Goal: Task Accomplishment & Management: Complete application form

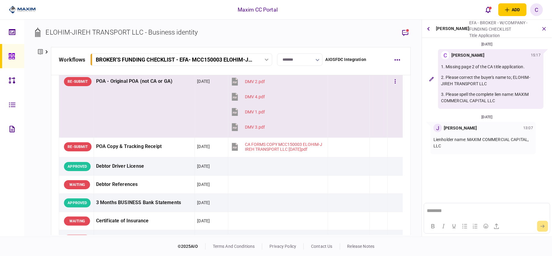
scroll to position [121, 0]
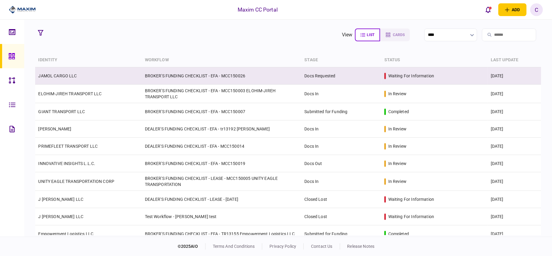
click at [57, 76] on link "JAMOL CARGO LLC" at bounding box center [57, 75] width 39 height 5
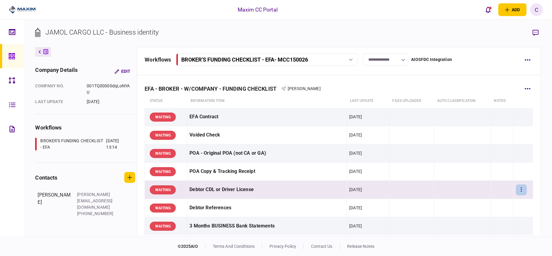
click at [520, 190] on button "button" at bounding box center [521, 189] width 11 height 11
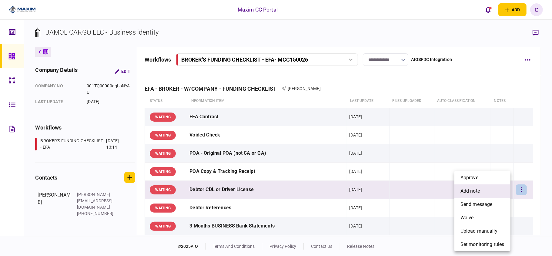
click at [483, 189] on li "add note" at bounding box center [482, 190] width 56 height 13
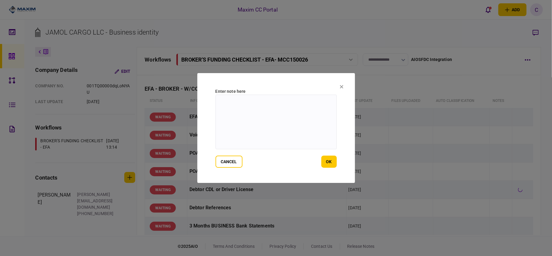
click at [269, 100] on textarea at bounding box center [276, 122] width 121 height 55
paste textarea "**********"
type textarea "**********"
click at [328, 161] on button "ok" at bounding box center [328, 162] width 15 height 12
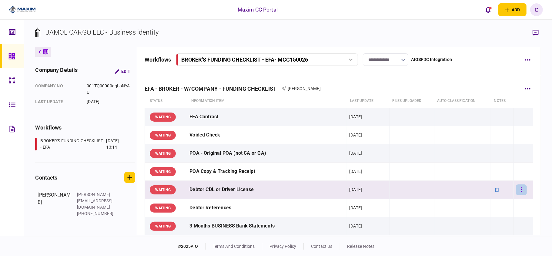
click at [516, 190] on button "button" at bounding box center [521, 189] width 11 height 11
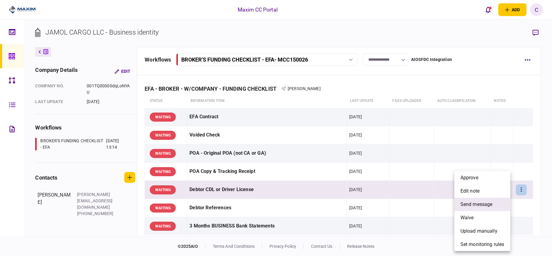
click at [472, 202] on span "send message" at bounding box center [477, 204] width 32 height 7
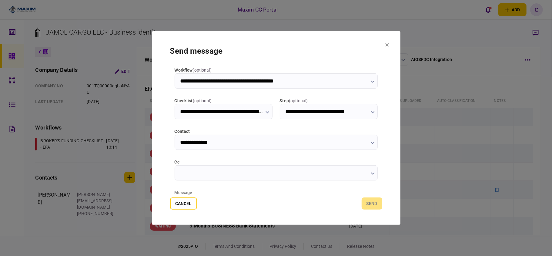
scroll to position [76, 0]
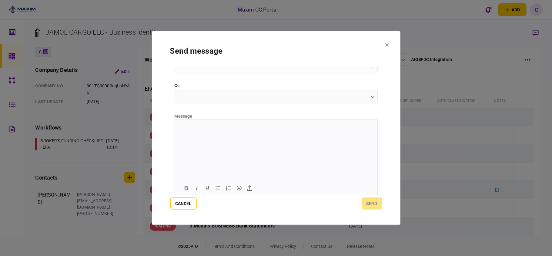
click at [250, 133] on html at bounding box center [276, 126] width 203 height 15
click at [377, 204] on button "send" at bounding box center [372, 203] width 21 height 12
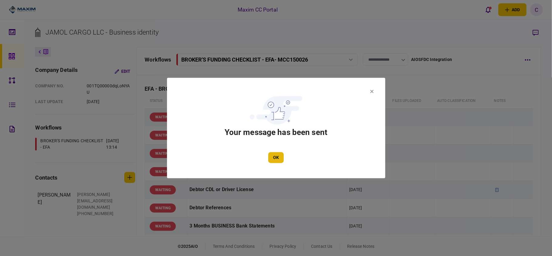
click at [273, 155] on button "OK" at bounding box center [275, 157] width 15 height 11
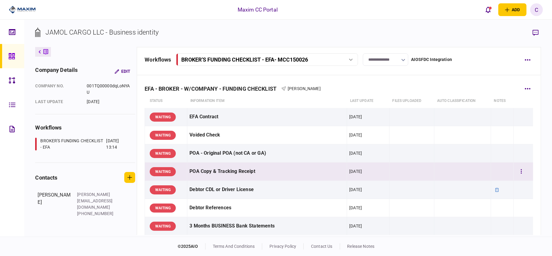
scroll to position [40, 0]
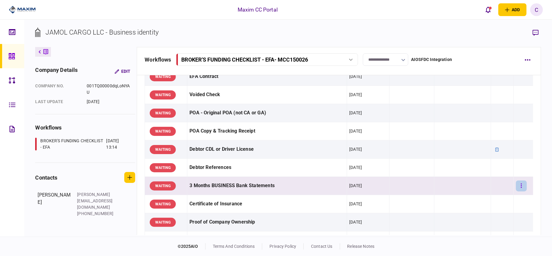
click at [516, 188] on button "button" at bounding box center [521, 185] width 11 height 11
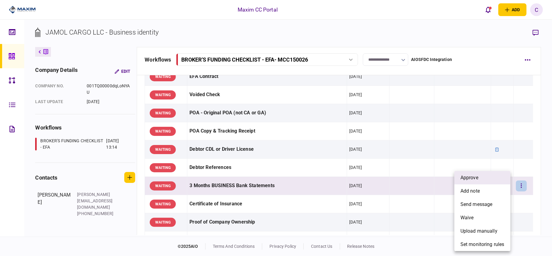
click at [470, 178] on span "approve" at bounding box center [470, 177] width 18 height 7
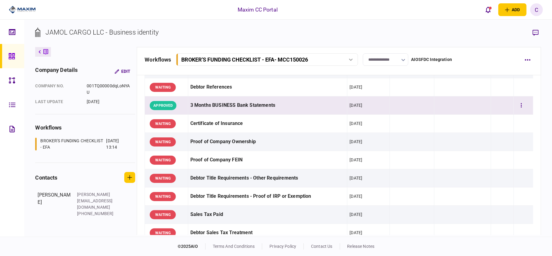
scroll to position [121, 0]
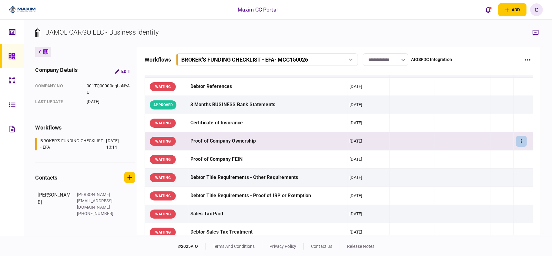
click at [521, 143] on icon "button" at bounding box center [521, 141] width 1 height 6
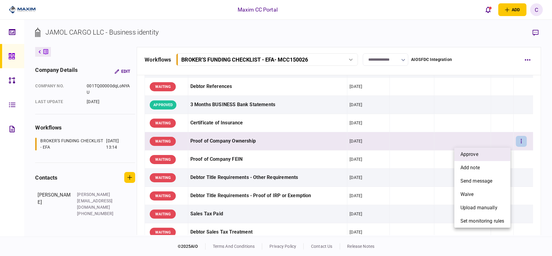
click at [483, 157] on li "approve" at bounding box center [482, 154] width 56 height 13
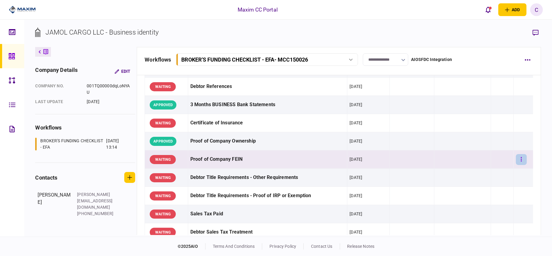
click at [520, 159] on button "button" at bounding box center [521, 159] width 11 height 11
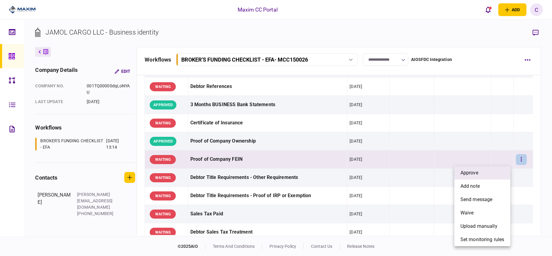
click at [491, 172] on li "approve" at bounding box center [482, 172] width 56 height 13
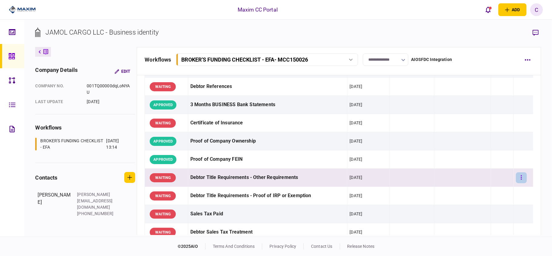
click at [521, 180] on icon "button" at bounding box center [521, 178] width 1 height 6
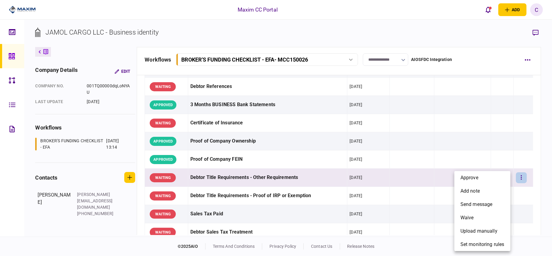
click at [404, 176] on div at bounding box center [276, 128] width 552 height 256
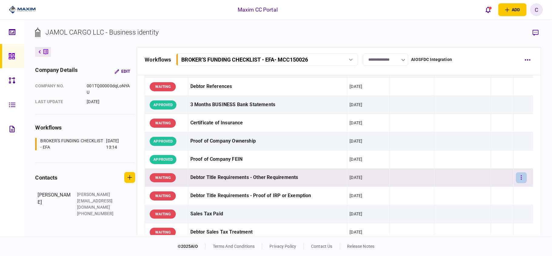
click at [518, 179] on button "button" at bounding box center [521, 177] width 11 height 11
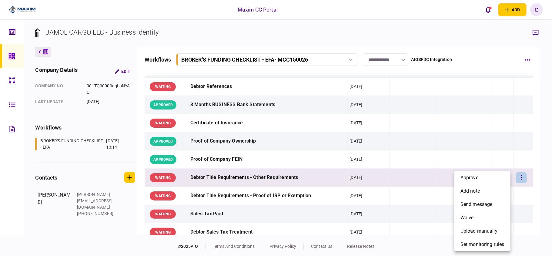
click at [402, 172] on div at bounding box center [276, 128] width 552 height 256
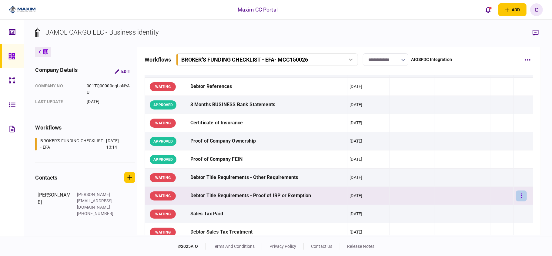
click at [516, 198] on button "button" at bounding box center [521, 195] width 11 height 11
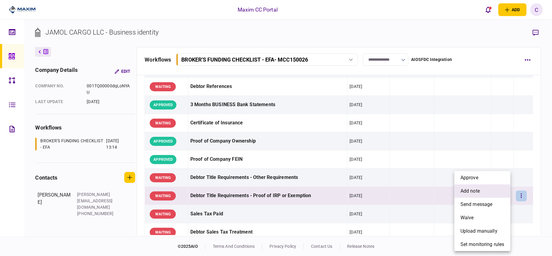
click at [474, 188] on span "add note" at bounding box center [470, 190] width 19 height 7
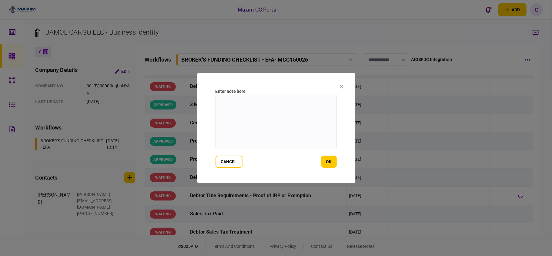
click at [291, 107] on textarea at bounding box center [276, 122] width 121 height 55
paste textarea "**********"
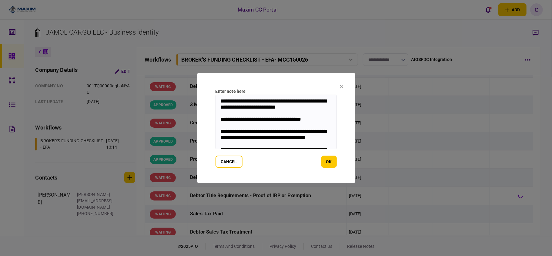
scroll to position [66, 0]
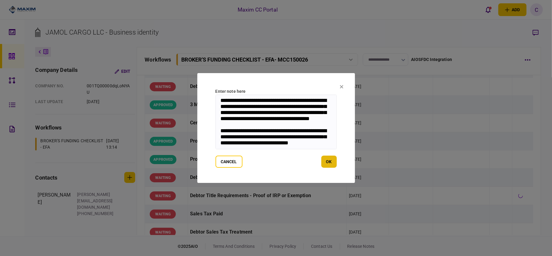
type textarea "**********"
click at [329, 159] on button "ok" at bounding box center [328, 162] width 15 height 12
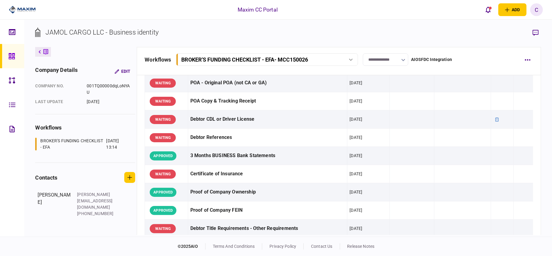
scroll to position [121, 0]
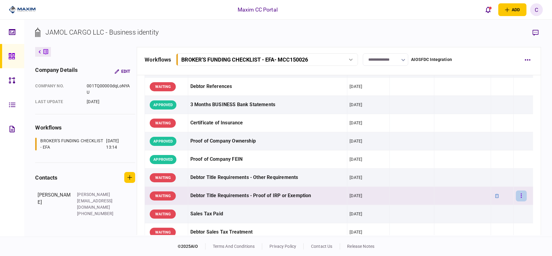
click at [521, 198] on icon "button" at bounding box center [521, 196] width 1 height 6
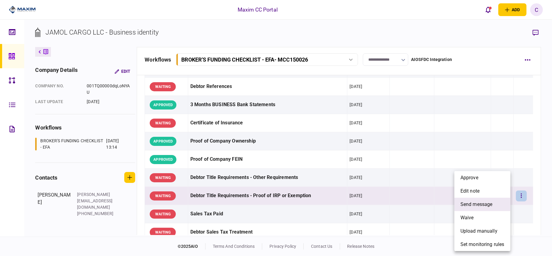
click at [467, 202] on span "send message" at bounding box center [477, 204] width 32 height 7
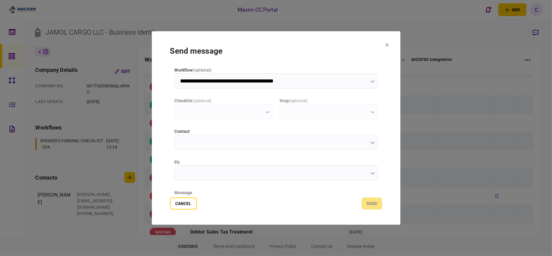
type input "**********"
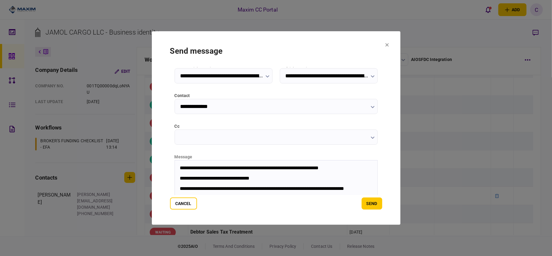
scroll to position [76, 0]
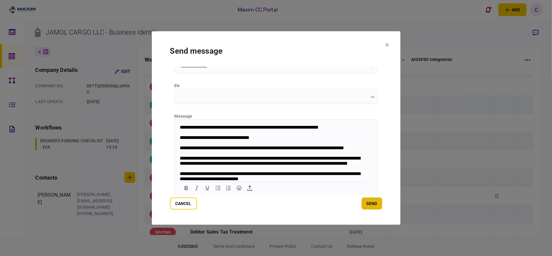
click at [373, 207] on button "send" at bounding box center [372, 203] width 21 height 12
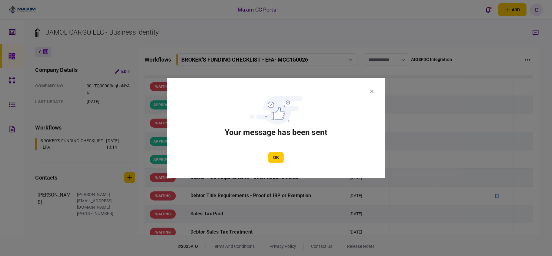
click at [266, 152] on div "OK" at bounding box center [276, 157] width 182 height 11
click at [273, 154] on button "OK" at bounding box center [275, 157] width 15 height 11
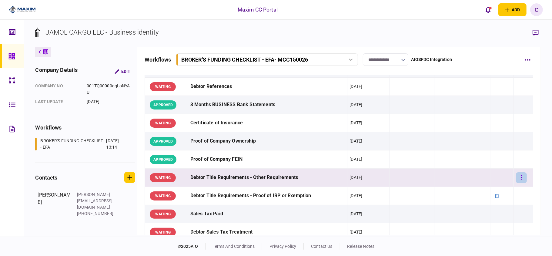
click at [518, 178] on button "button" at bounding box center [521, 177] width 11 height 11
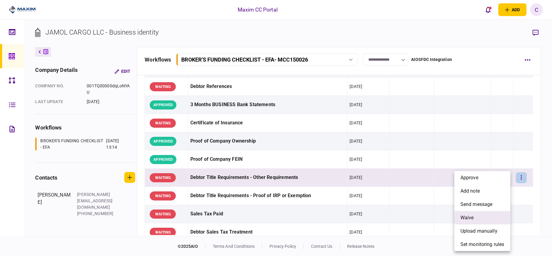
click at [466, 217] on span "waive" at bounding box center [467, 217] width 13 height 7
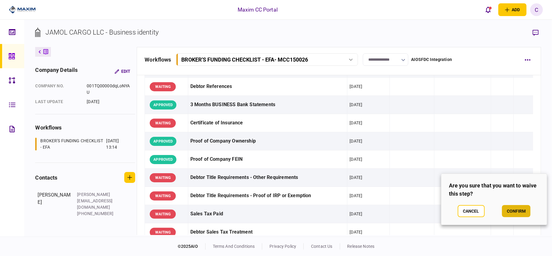
click at [511, 209] on button "confirm" at bounding box center [516, 211] width 29 height 12
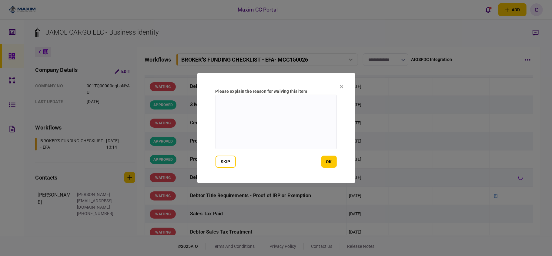
click at [235, 107] on textarea at bounding box center [276, 122] width 121 height 55
type textarea "**********"
click at [332, 159] on button "ok" at bounding box center [328, 162] width 15 height 12
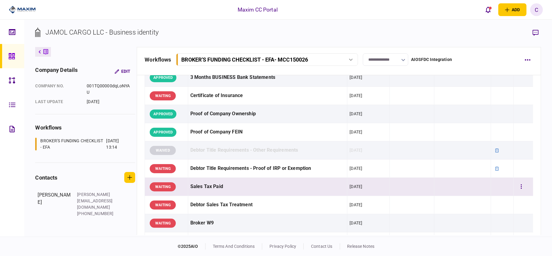
scroll to position [162, 0]
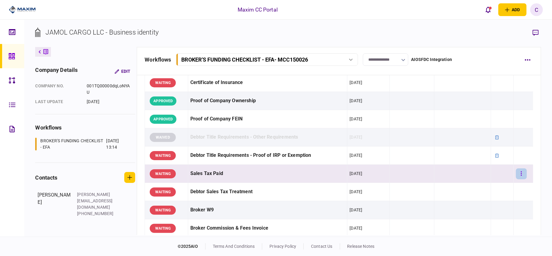
click at [521, 175] on button "button" at bounding box center [521, 173] width 11 height 11
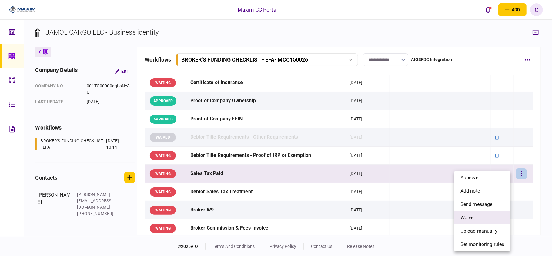
click at [465, 215] on span "waive" at bounding box center [467, 217] width 13 height 7
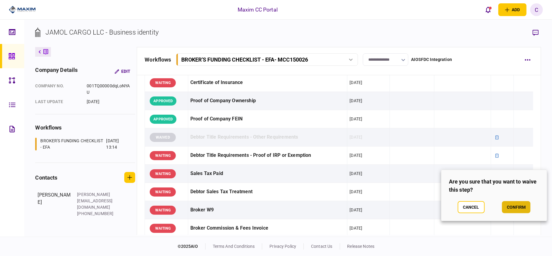
click at [514, 208] on button "confirm" at bounding box center [516, 207] width 29 height 12
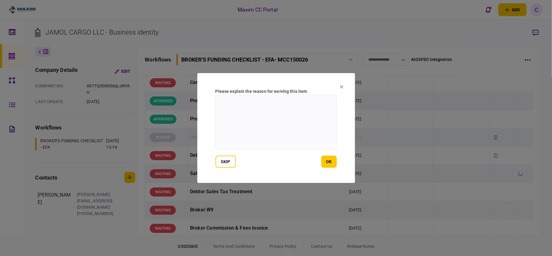
click at [272, 111] on textarea at bounding box center [276, 122] width 121 height 55
type textarea "**********"
click at [330, 159] on button "ok" at bounding box center [328, 162] width 15 height 12
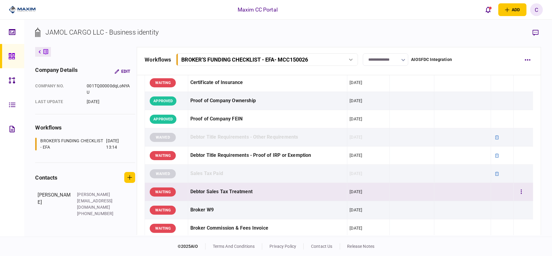
click at [217, 196] on div "Debtor Sales Tax Treatment" at bounding box center [267, 192] width 155 height 14
click at [521, 192] on icon "button" at bounding box center [521, 191] width 1 height 4
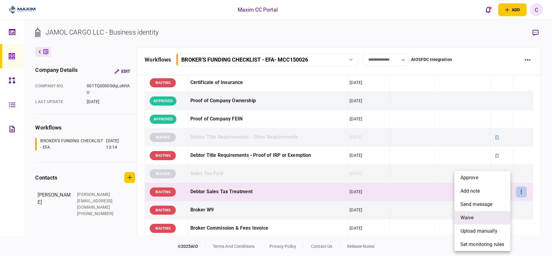
click at [470, 213] on li "waive" at bounding box center [482, 217] width 56 height 13
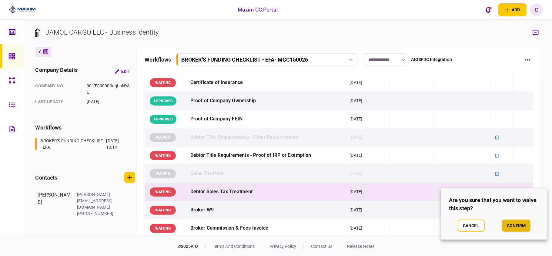
click at [513, 223] on button "confirm" at bounding box center [516, 226] width 29 height 12
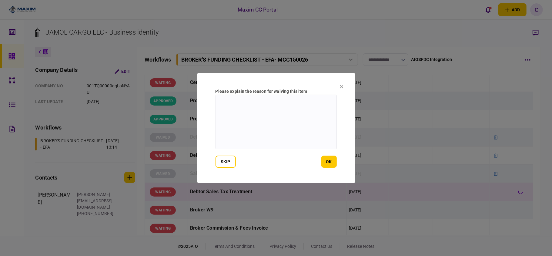
click at [295, 107] on textarea at bounding box center [276, 122] width 121 height 55
type textarea "**********"
click at [334, 160] on button "ok" at bounding box center [328, 162] width 15 height 12
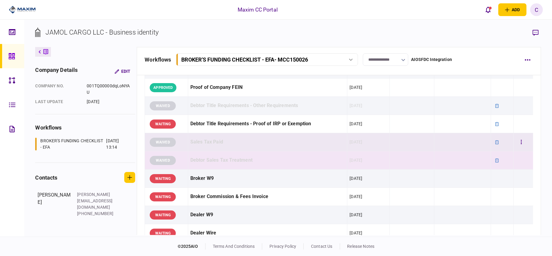
scroll to position [243, 0]
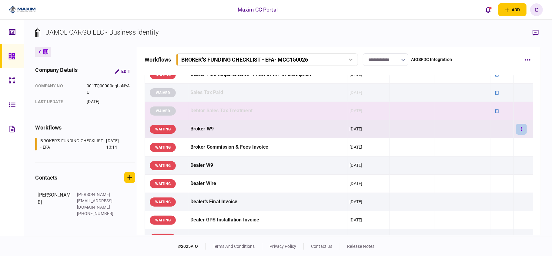
click at [517, 129] on button "button" at bounding box center [521, 129] width 11 height 11
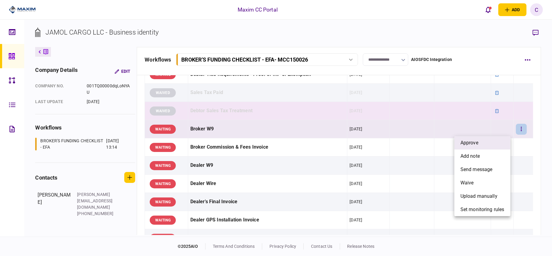
click at [485, 141] on li "approve" at bounding box center [482, 142] width 56 height 13
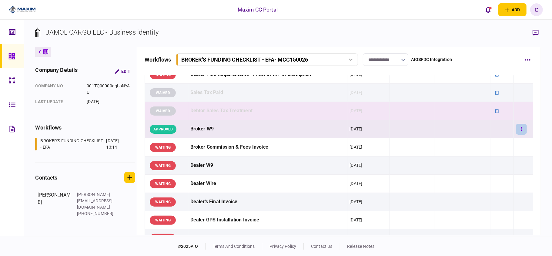
click at [521, 130] on icon "button" at bounding box center [521, 129] width 1 height 6
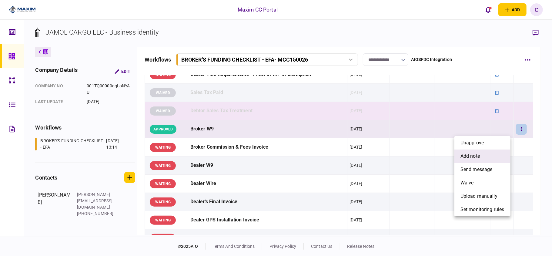
click at [473, 153] on span "add note" at bounding box center [470, 156] width 19 height 7
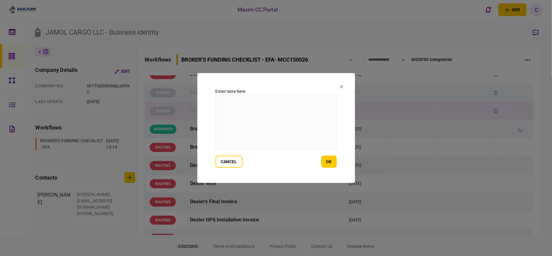
click at [278, 110] on textarea at bounding box center [276, 122] width 121 height 55
type textarea "*******"
click at [331, 163] on button "ok" at bounding box center [328, 162] width 15 height 12
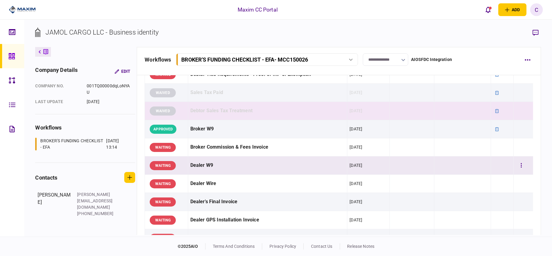
click at [494, 166] on td at bounding box center [502, 165] width 22 height 18
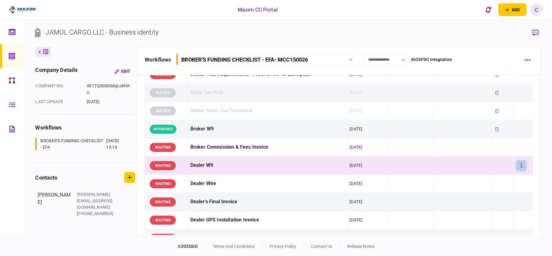
click at [521, 166] on button "button" at bounding box center [521, 165] width 11 height 11
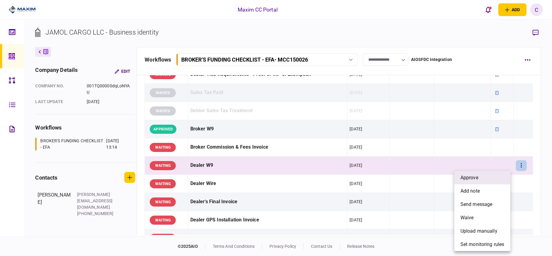
click at [469, 178] on span "approve" at bounding box center [470, 177] width 18 height 7
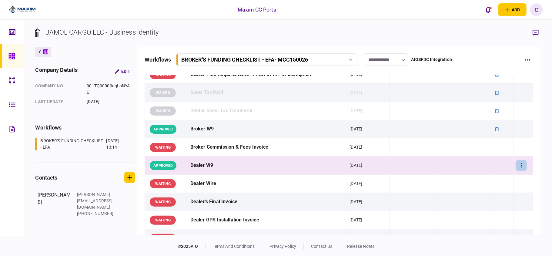
click at [521, 166] on icon "button" at bounding box center [521, 166] width 1 height 6
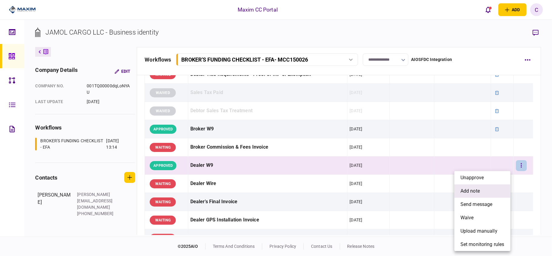
click at [471, 191] on span "add note" at bounding box center [470, 190] width 19 height 7
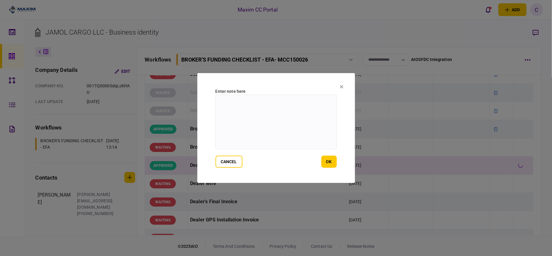
click at [291, 105] on textarea at bounding box center [276, 122] width 121 height 55
type textarea "*******"
click at [326, 159] on button "ok" at bounding box center [328, 162] width 15 height 12
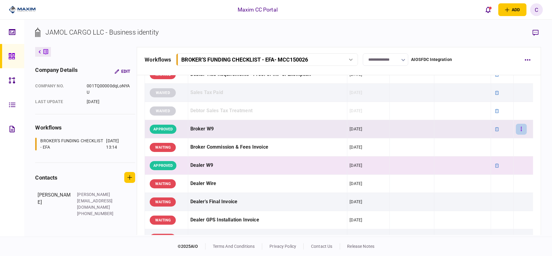
click at [518, 127] on button "button" at bounding box center [521, 129] width 11 height 11
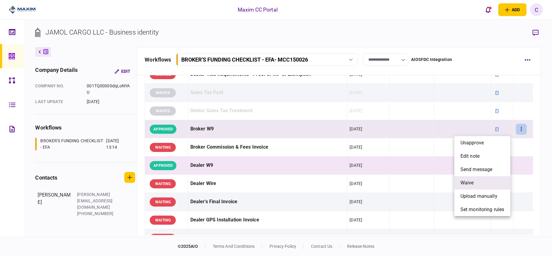
click at [466, 182] on span "waive" at bounding box center [467, 182] width 13 height 7
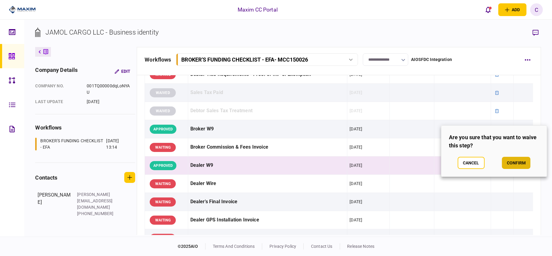
click at [516, 160] on button "confirm" at bounding box center [516, 163] width 29 height 12
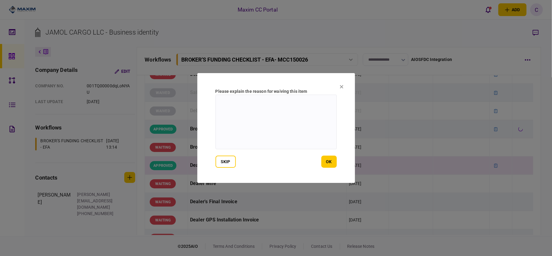
click at [274, 98] on textarea at bounding box center [276, 122] width 121 height 55
type textarea "*******"
click at [331, 160] on button "ok" at bounding box center [328, 162] width 15 height 12
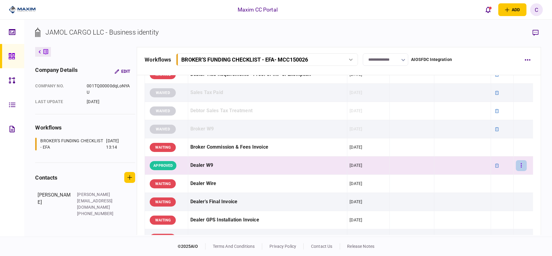
click at [518, 166] on button "button" at bounding box center [521, 165] width 11 height 11
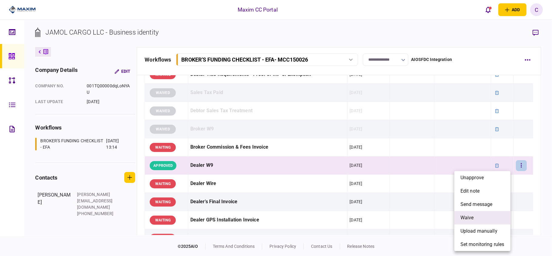
click at [463, 215] on span "waive" at bounding box center [467, 217] width 13 height 7
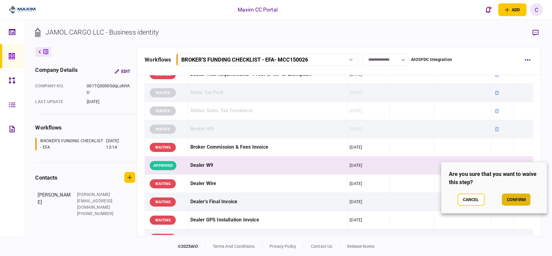
click at [514, 199] on button "confirm" at bounding box center [516, 199] width 29 height 12
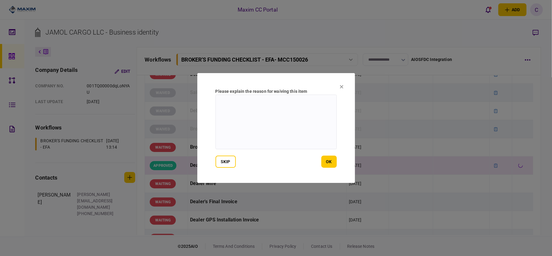
click at [321, 112] on textarea at bounding box center [276, 122] width 121 height 55
type textarea "*******"
click at [325, 163] on button "ok" at bounding box center [328, 162] width 15 height 12
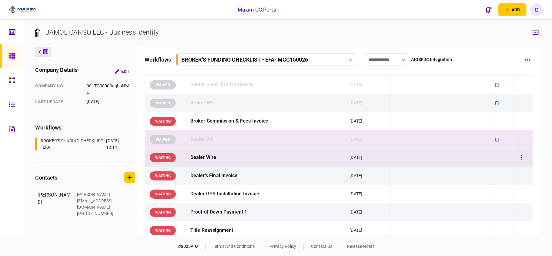
scroll to position [283, 0]
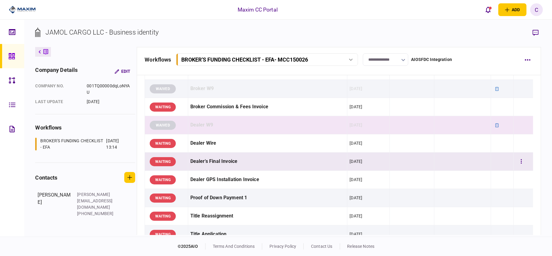
click at [501, 163] on td at bounding box center [502, 162] width 22 height 18
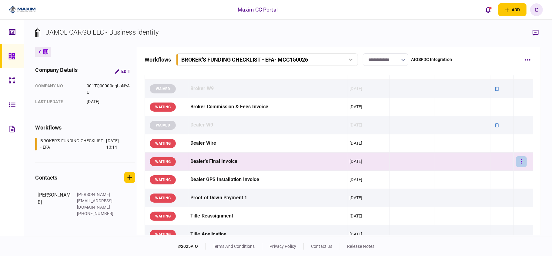
click at [521, 163] on icon "button" at bounding box center [521, 162] width 1 height 6
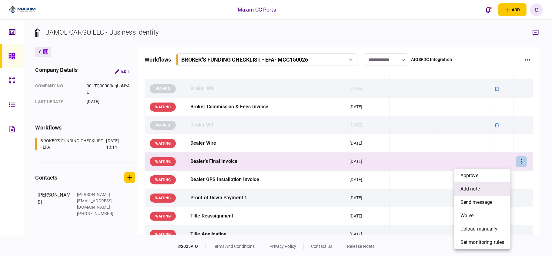
click at [463, 188] on span "add note" at bounding box center [470, 188] width 19 height 7
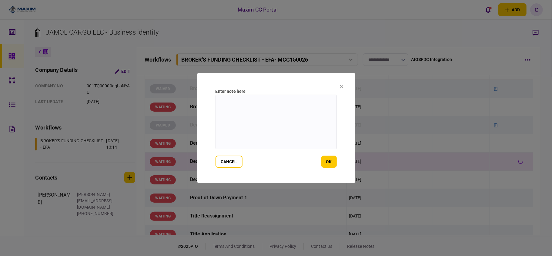
click at [297, 113] on textarea at bounding box center [276, 122] width 121 height 55
paste textarea "**********"
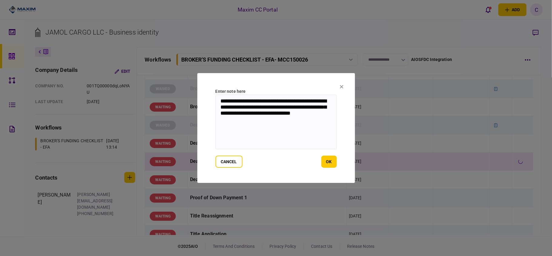
click at [284, 107] on textarea "**********" at bounding box center [276, 122] width 121 height 55
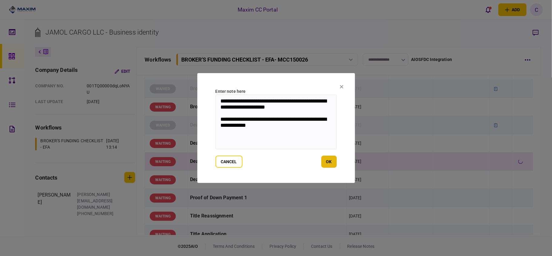
type textarea "**********"
click at [326, 158] on button "ok" at bounding box center [328, 162] width 15 height 12
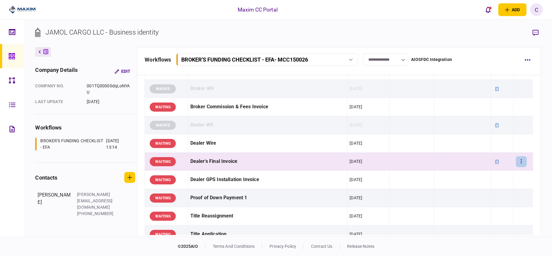
click at [521, 164] on icon "button" at bounding box center [521, 162] width 1 height 6
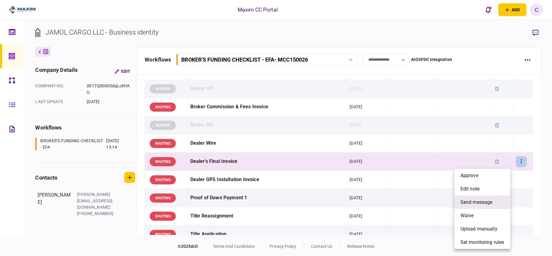
click at [486, 199] on span "send message" at bounding box center [477, 202] width 32 height 7
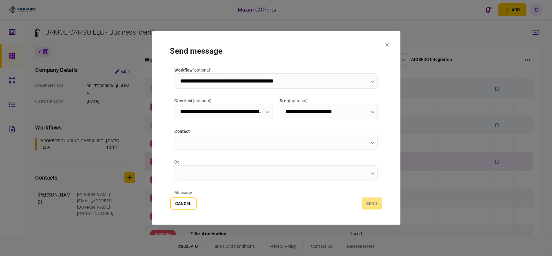
type input "**********"
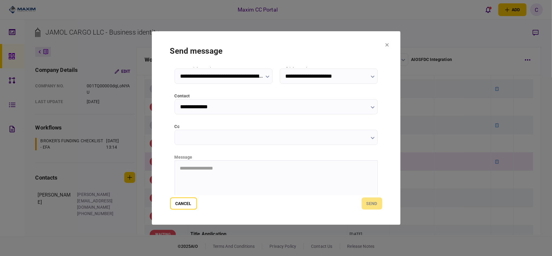
scroll to position [76, 0]
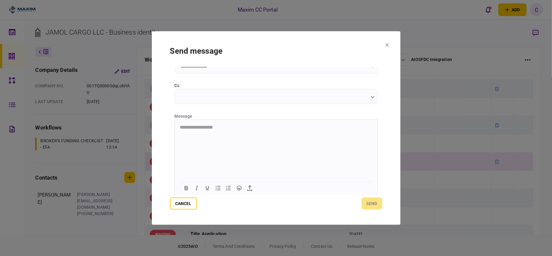
click at [234, 131] on html "**********" at bounding box center [276, 126] width 203 height 15
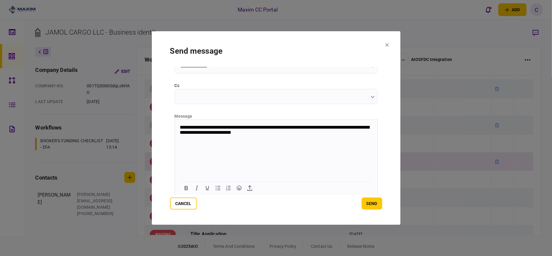
click at [334, 125] on p "**********" at bounding box center [275, 129] width 192 height 11
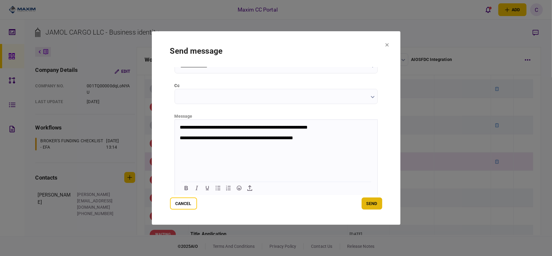
click at [376, 204] on button "send" at bounding box center [372, 203] width 21 height 12
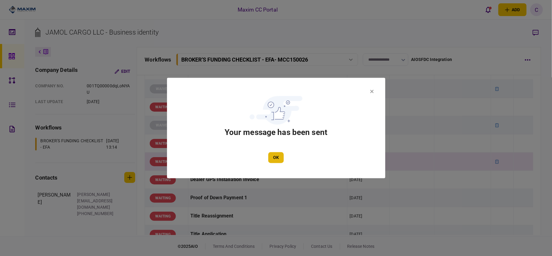
click at [273, 152] on button "OK" at bounding box center [275, 157] width 15 height 11
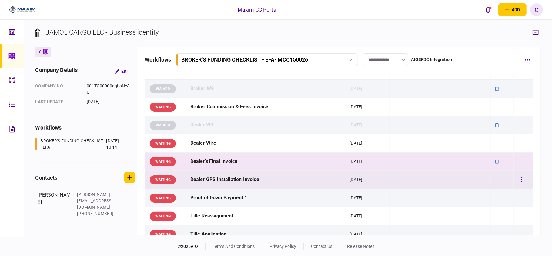
scroll to position [323, 0]
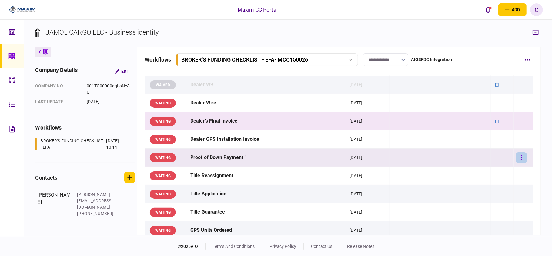
click at [516, 158] on button "button" at bounding box center [521, 157] width 11 height 11
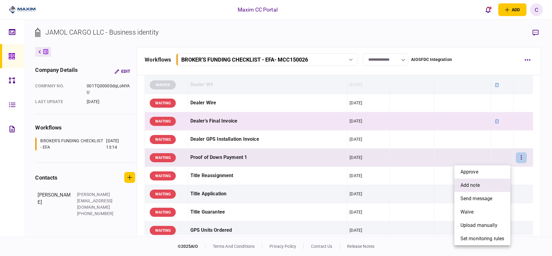
click at [465, 183] on span "add note" at bounding box center [470, 185] width 19 height 7
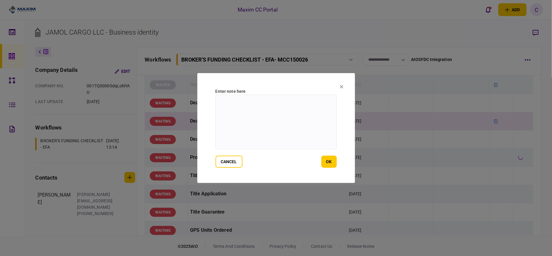
click at [279, 109] on textarea at bounding box center [276, 122] width 121 height 55
paste textarea "**********"
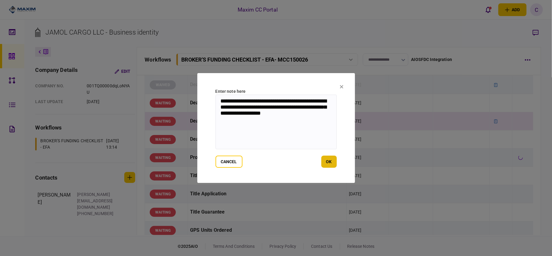
type textarea "**********"
click at [333, 163] on button "ok" at bounding box center [328, 162] width 15 height 12
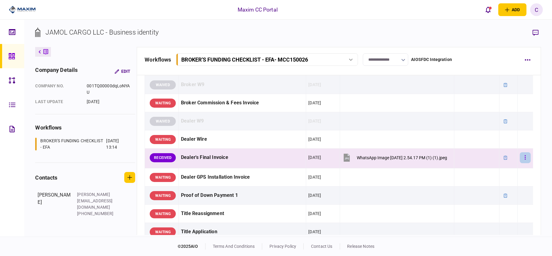
click at [520, 163] on button "button" at bounding box center [525, 157] width 11 height 11
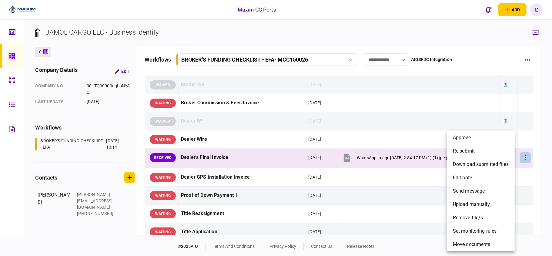
click at [169, 200] on div at bounding box center [276, 128] width 552 height 256
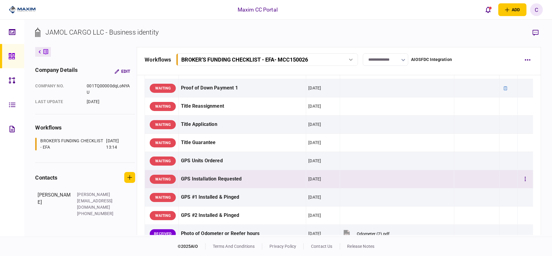
scroll to position [444, 0]
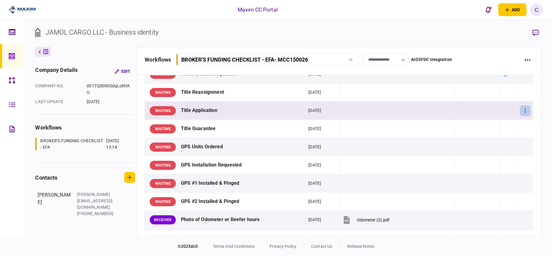
click at [521, 116] on button "button" at bounding box center [525, 110] width 11 height 11
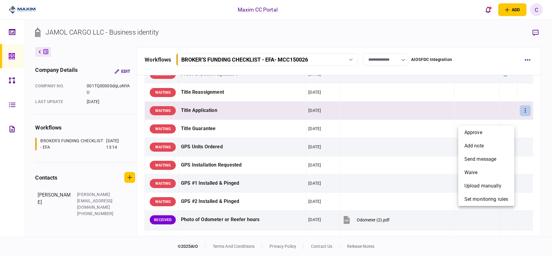
click at [500, 117] on div at bounding box center [276, 128] width 552 height 256
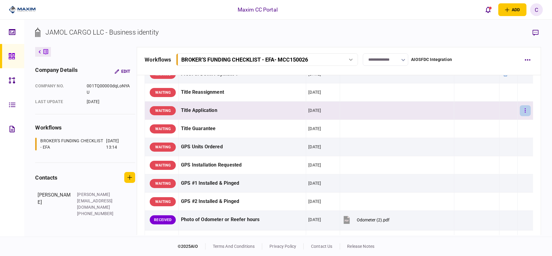
click at [525, 113] on icon "button" at bounding box center [525, 111] width 1 height 6
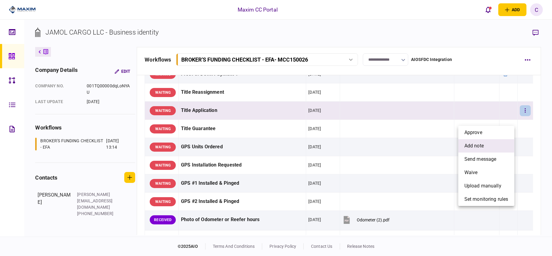
click at [472, 148] on span "add note" at bounding box center [473, 145] width 19 height 7
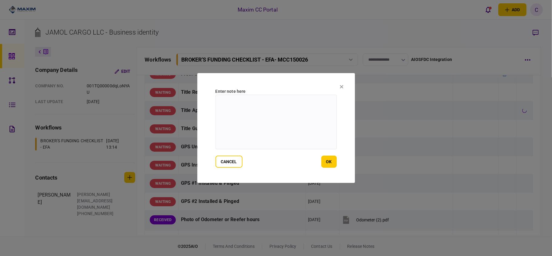
click at [258, 106] on textarea at bounding box center [276, 122] width 121 height 55
paste textarea "**********"
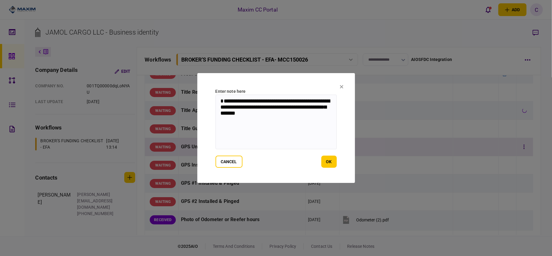
type textarea "**********"
click at [328, 158] on button "ok" at bounding box center [328, 162] width 15 height 12
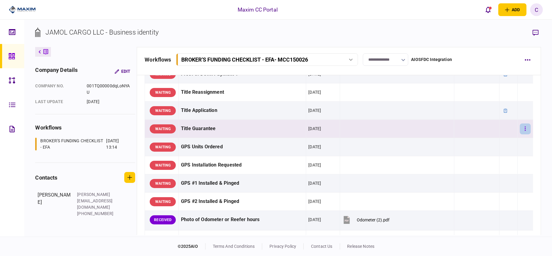
click at [525, 132] on icon "button" at bounding box center [525, 129] width 1 height 6
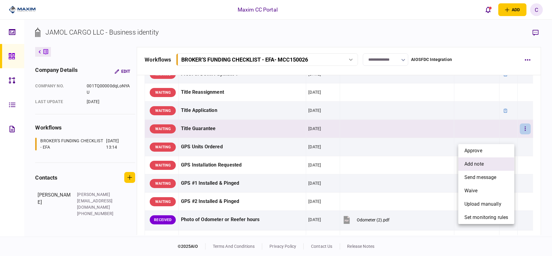
click at [470, 161] on span "add note" at bounding box center [473, 163] width 19 height 7
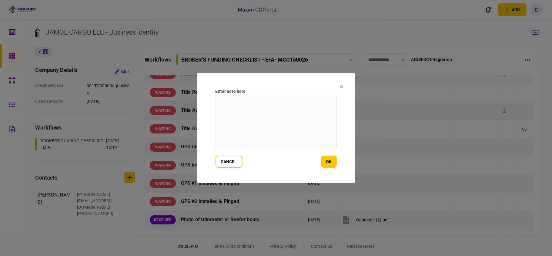
click at [268, 104] on textarea at bounding box center [276, 122] width 121 height 55
paste textarea "**********"
type textarea "**********"
click at [328, 162] on button "ok" at bounding box center [328, 162] width 15 height 12
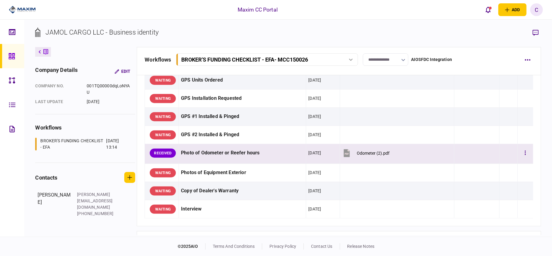
scroll to position [525, 0]
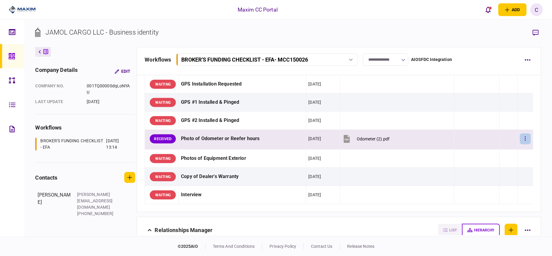
click at [521, 144] on button "button" at bounding box center [525, 138] width 11 height 11
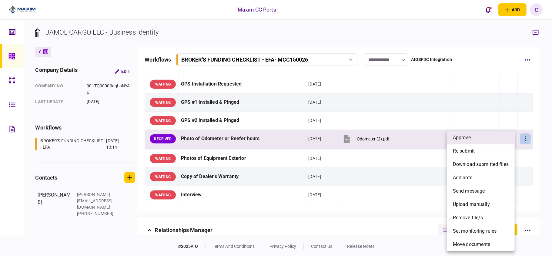
click at [468, 141] on span "approve" at bounding box center [462, 137] width 18 height 7
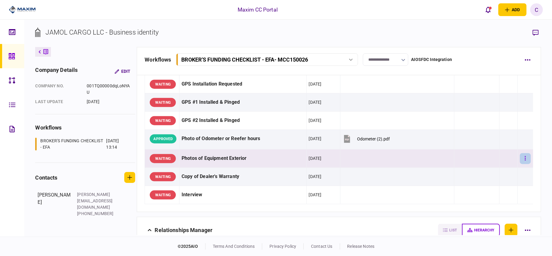
click at [520, 164] on button "button" at bounding box center [525, 158] width 11 height 11
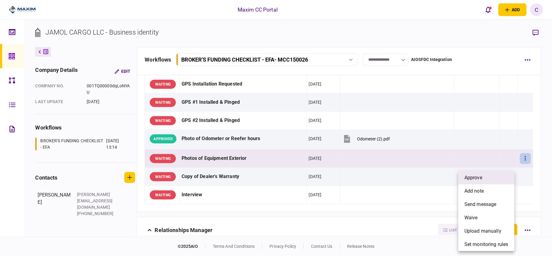
click at [476, 174] on span "approve" at bounding box center [473, 177] width 18 height 7
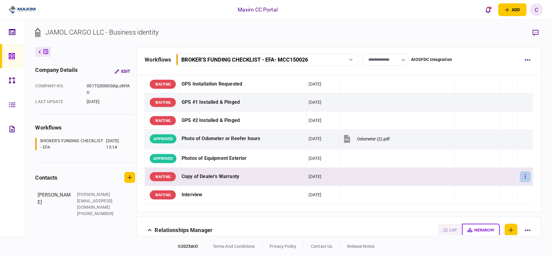
click at [524, 182] on button "button" at bounding box center [525, 176] width 11 height 11
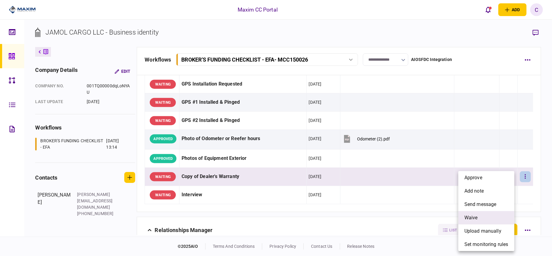
click at [467, 216] on span "waive" at bounding box center [470, 217] width 13 height 7
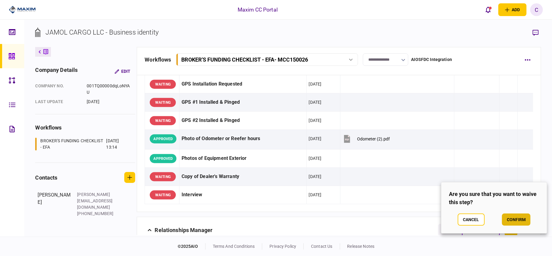
click at [511, 218] on button "confirm" at bounding box center [516, 219] width 29 height 12
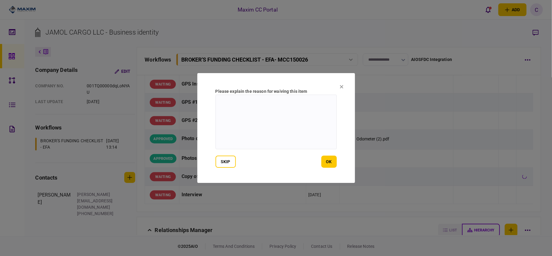
click at [283, 110] on textarea at bounding box center [276, 122] width 121 height 55
type textarea "***"
click at [333, 160] on button "ok" at bounding box center [328, 162] width 15 height 12
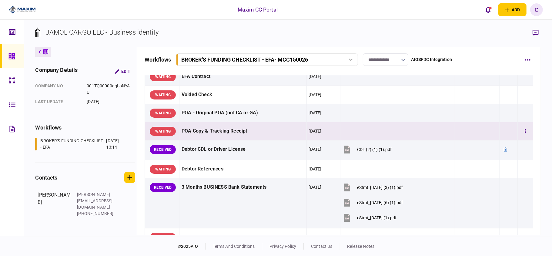
scroll to position [81, 0]
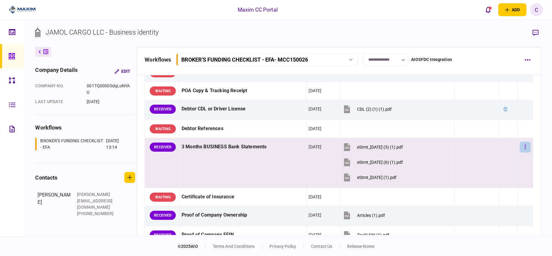
click at [523, 153] on button "button" at bounding box center [525, 147] width 11 height 11
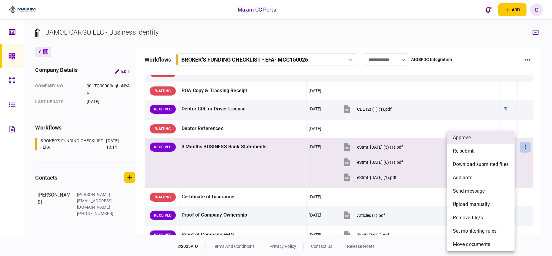
click at [465, 135] on span "approve" at bounding box center [462, 137] width 18 height 7
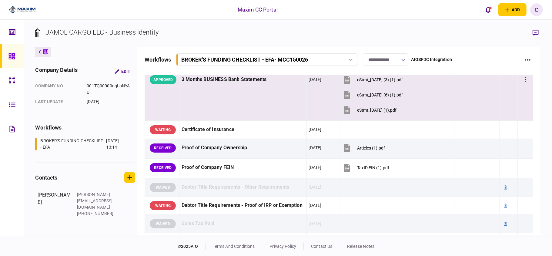
scroll to position [162, 0]
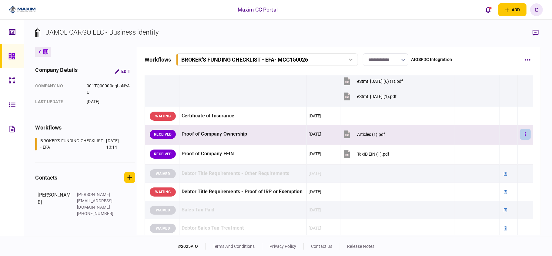
click at [521, 140] on button "button" at bounding box center [525, 134] width 11 height 11
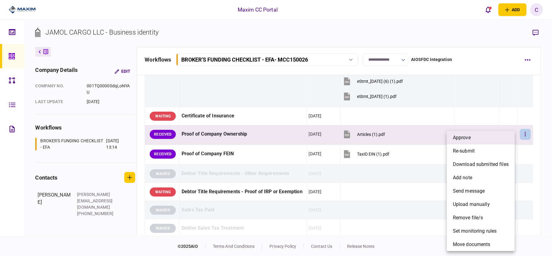
click at [482, 138] on li "approve" at bounding box center [481, 137] width 68 height 13
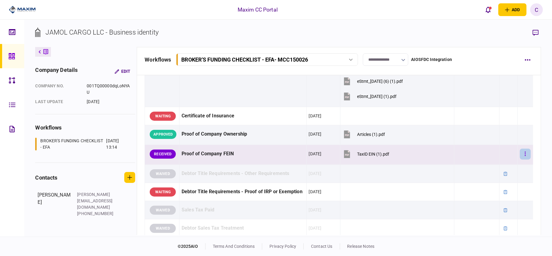
click at [523, 159] on button "button" at bounding box center [525, 154] width 11 height 11
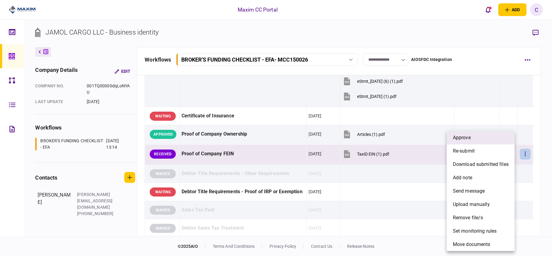
click at [470, 136] on span "approve" at bounding box center [462, 137] width 18 height 7
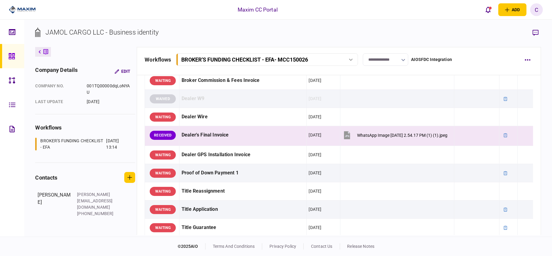
scroll to position [364, 0]
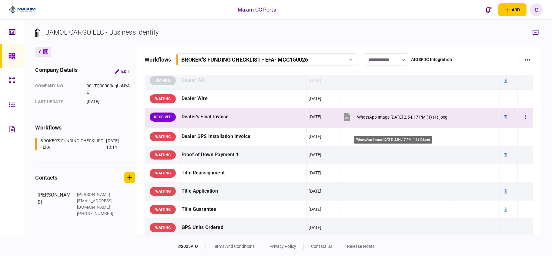
click at [386, 119] on div "WhatsApp Image [DATE] 2.54.17 PM (1) (1).jpeg" at bounding box center [402, 117] width 90 height 5
click at [523, 122] on button "button" at bounding box center [525, 117] width 11 height 11
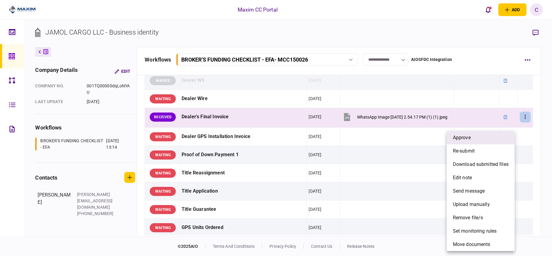
click at [481, 136] on li "approve" at bounding box center [481, 137] width 68 height 13
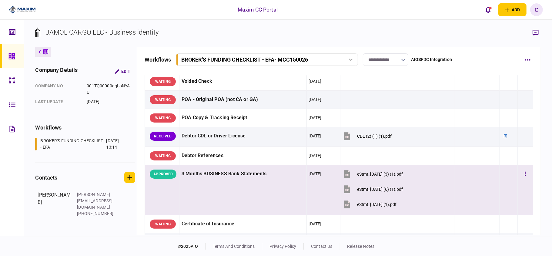
scroll to position [0, 0]
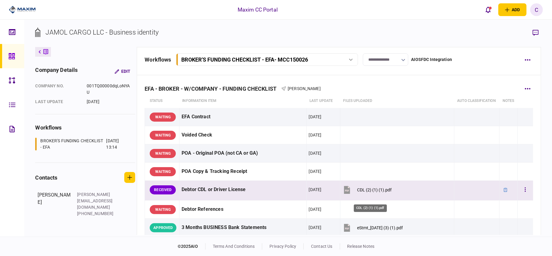
click at [366, 192] on div "CDL (2) (1) (1).pdf" at bounding box center [374, 189] width 35 height 5
click at [525, 192] on icon "button" at bounding box center [525, 189] width 1 height 4
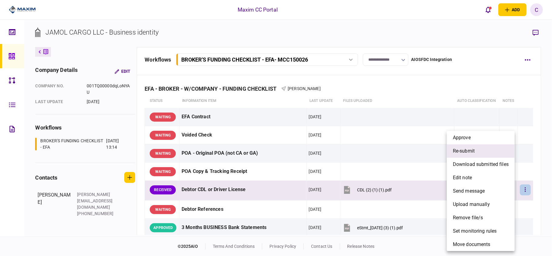
click at [460, 147] on span "re-submit" at bounding box center [464, 150] width 22 height 7
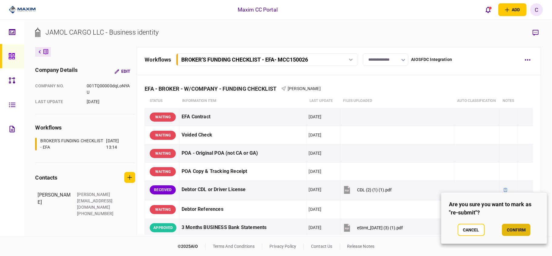
click at [512, 227] on button "confirm" at bounding box center [516, 230] width 29 height 12
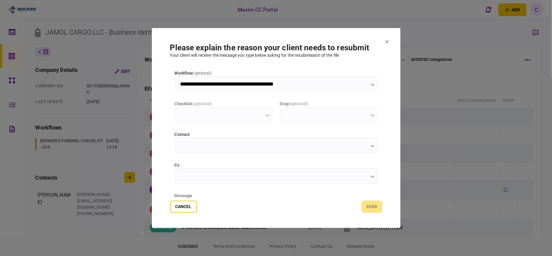
type input "**********"
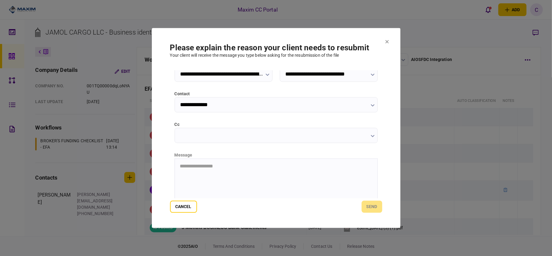
scroll to position [76, 0]
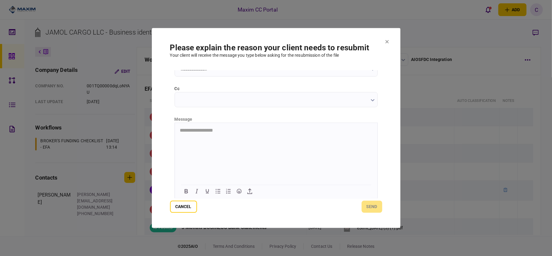
click at [219, 134] on html "**********" at bounding box center [276, 130] width 203 height 15
click at [178, 208] on button "Cancel" at bounding box center [183, 207] width 27 height 12
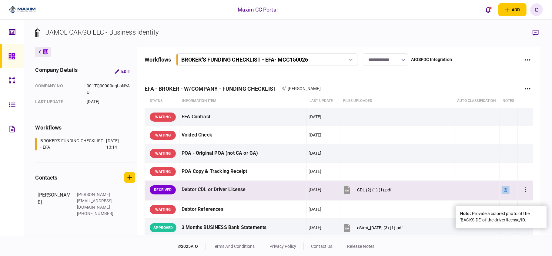
click at [504, 192] on icon at bounding box center [506, 190] width 4 height 4
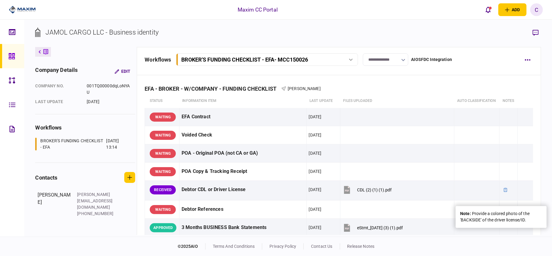
click at [492, 210] on div "note : Provide a colored photo of the 'BACKSIDE' of the driver license/ID." at bounding box center [501, 216] width 82 height 13
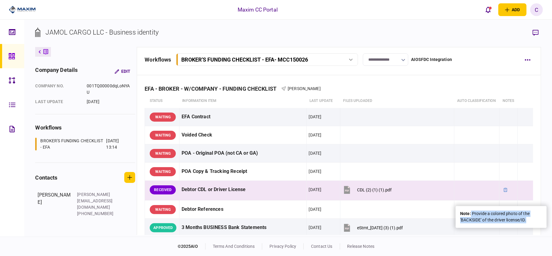
drag, startPoint x: 471, startPoint y: 210, endPoint x: 540, endPoint y: 227, distance: 71.6
click at [540, 227] on div "note : Provide a colored photo of the 'BACKSIDE' of the driver license/ID." at bounding box center [501, 217] width 91 height 22
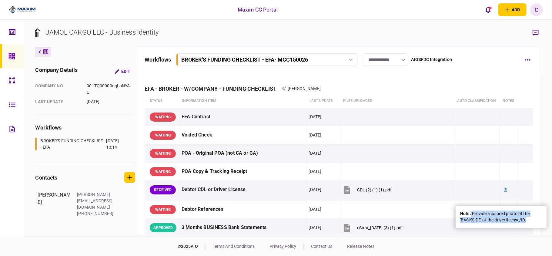
copy div "Provide a colored photo of the 'BACKSIDE' of the driver license/ID."
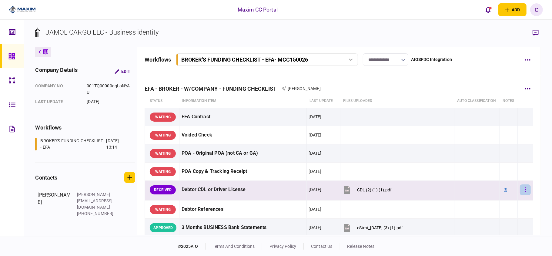
click at [525, 193] on icon "button" at bounding box center [525, 190] width 1 height 6
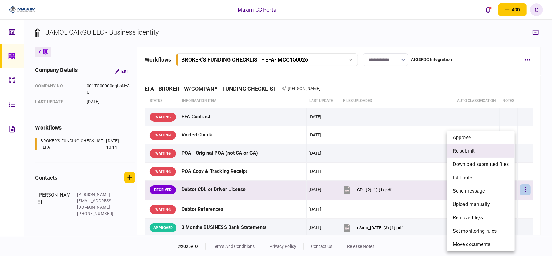
click at [455, 151] on span "re-submit" at bounding box center [464, 150] width 22 height 7
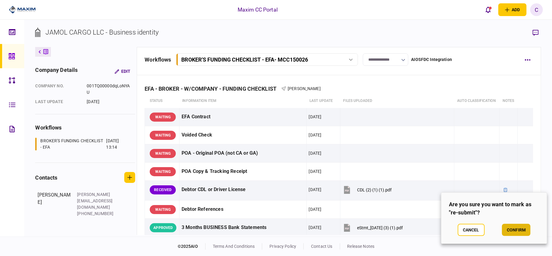
click at [509, 232] on button "confirm" at bounding box center [516, 230] width 29 height 12
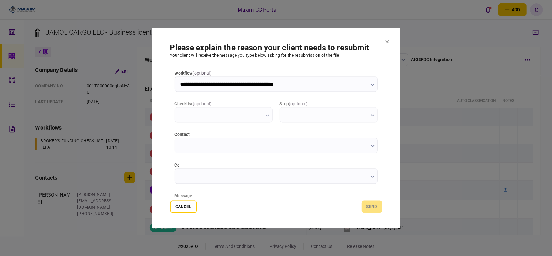
type input "**********"
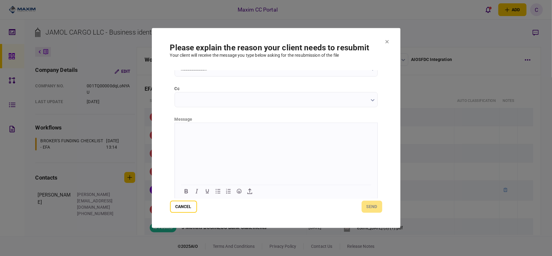
click at [207, 138] on html at bounding box center [276, 130] width 203 height 15
click at [365, 206] on button "send" at bounding box center [372, 207] width 21 height 12
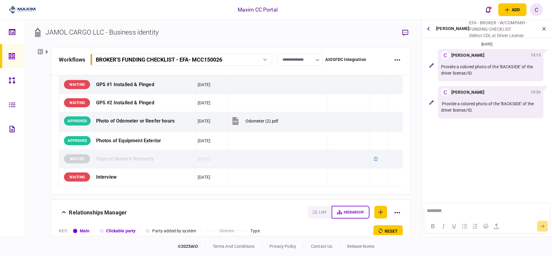
scroll to position [525, 0]
